Goal: Navigation & Orientation: Find specific page/section

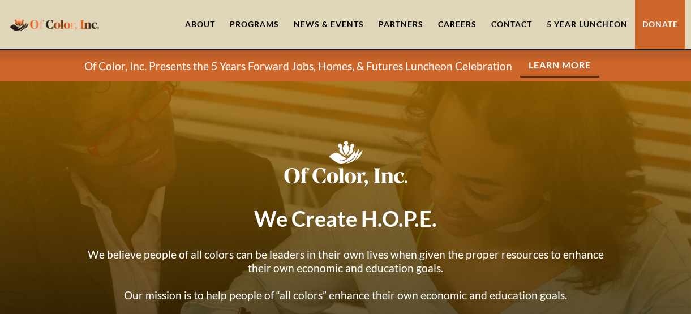
click at [540, 68] on link "Learn More" at bounding box center [559, 65] width 79 height 23
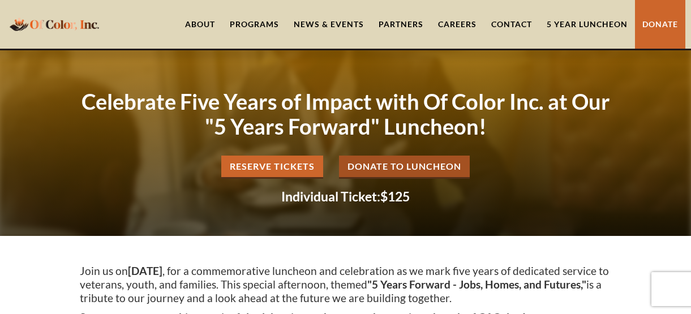
click at [200, 18] on link "About" at bounding box center [200, 24] width 45 height 49
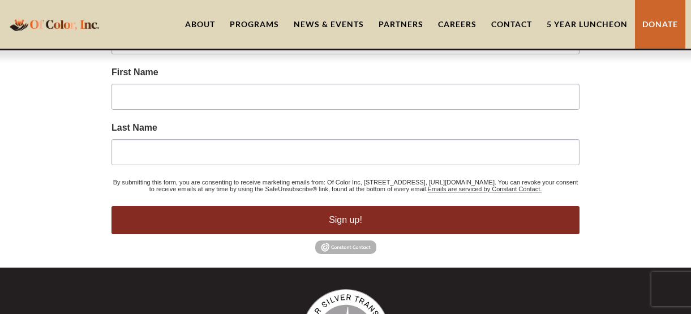
scroll to position [2435, 0]
